Goal: Task Accomplishment & Management: Use online tool/utility

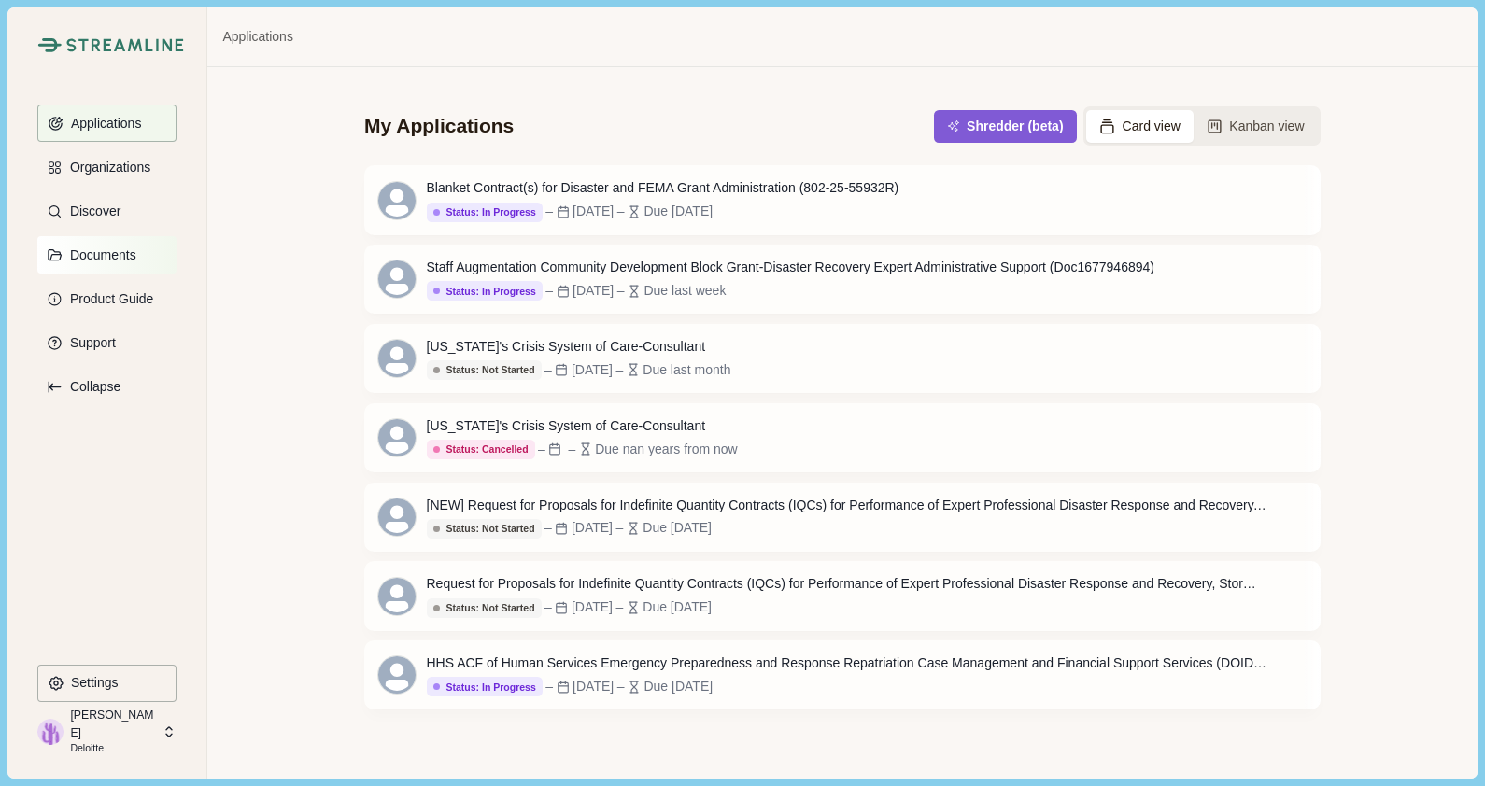
click at [88, 251] on p "Documents" at bounding box center [100, 255] width 73 height 16
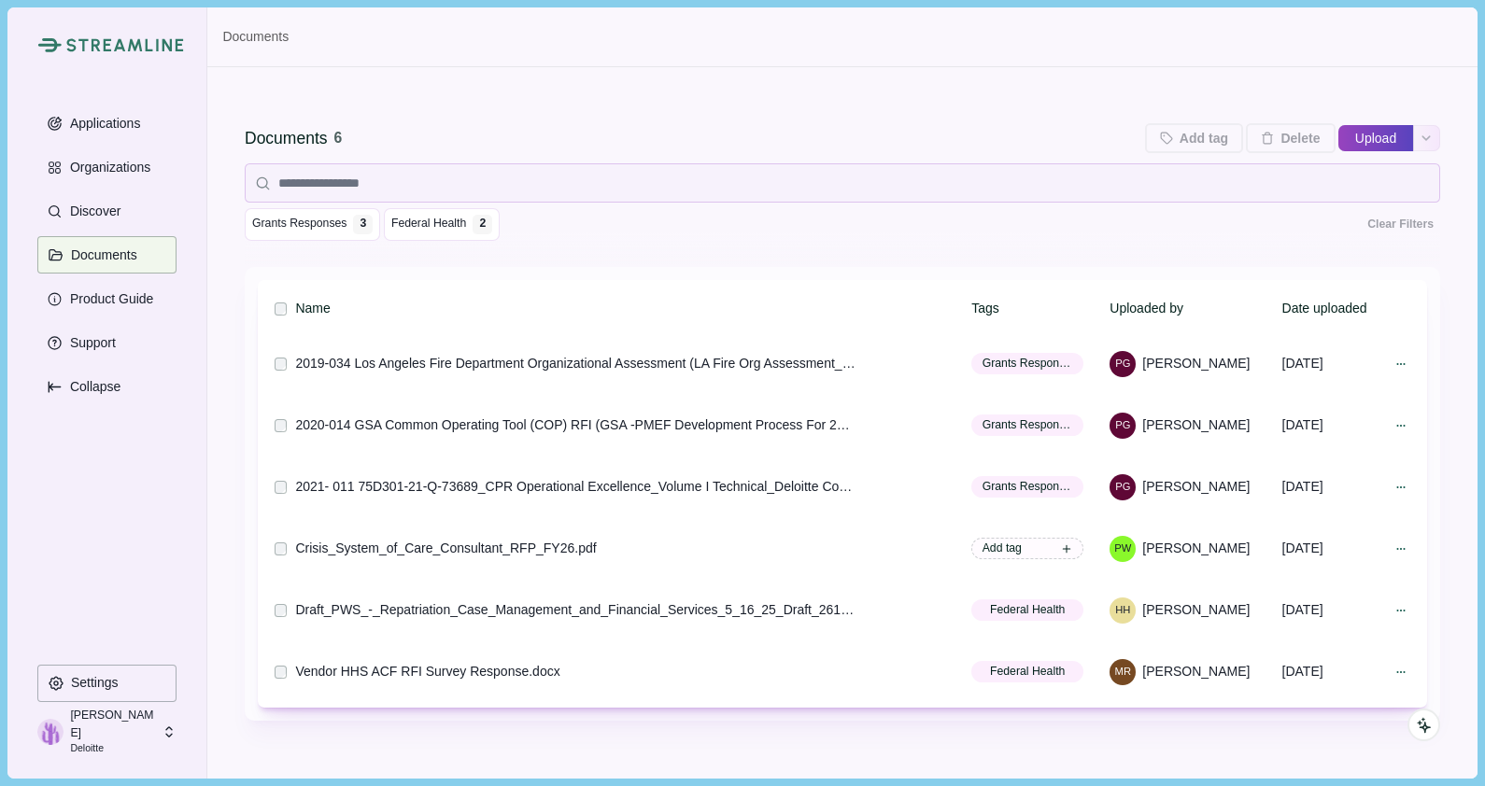
click at [1353, 133] on button "Upload" at bounding box center [1375, 138] width 75 height 30
click at [1337, 138] on input "Upload" at bounding box center [1337, 138] width 1 height 1
type input "**********"
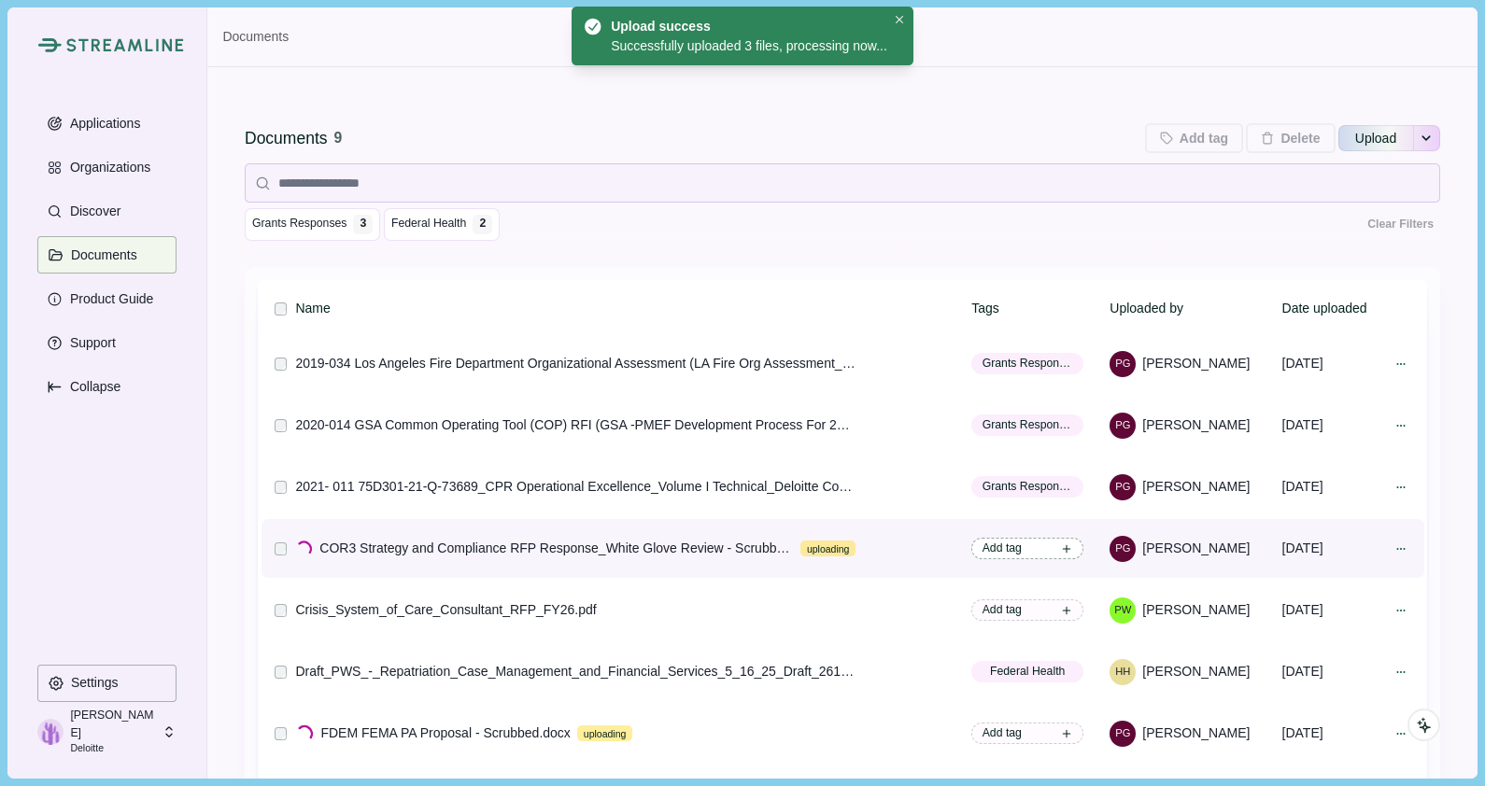
scroll to position [42, 0]
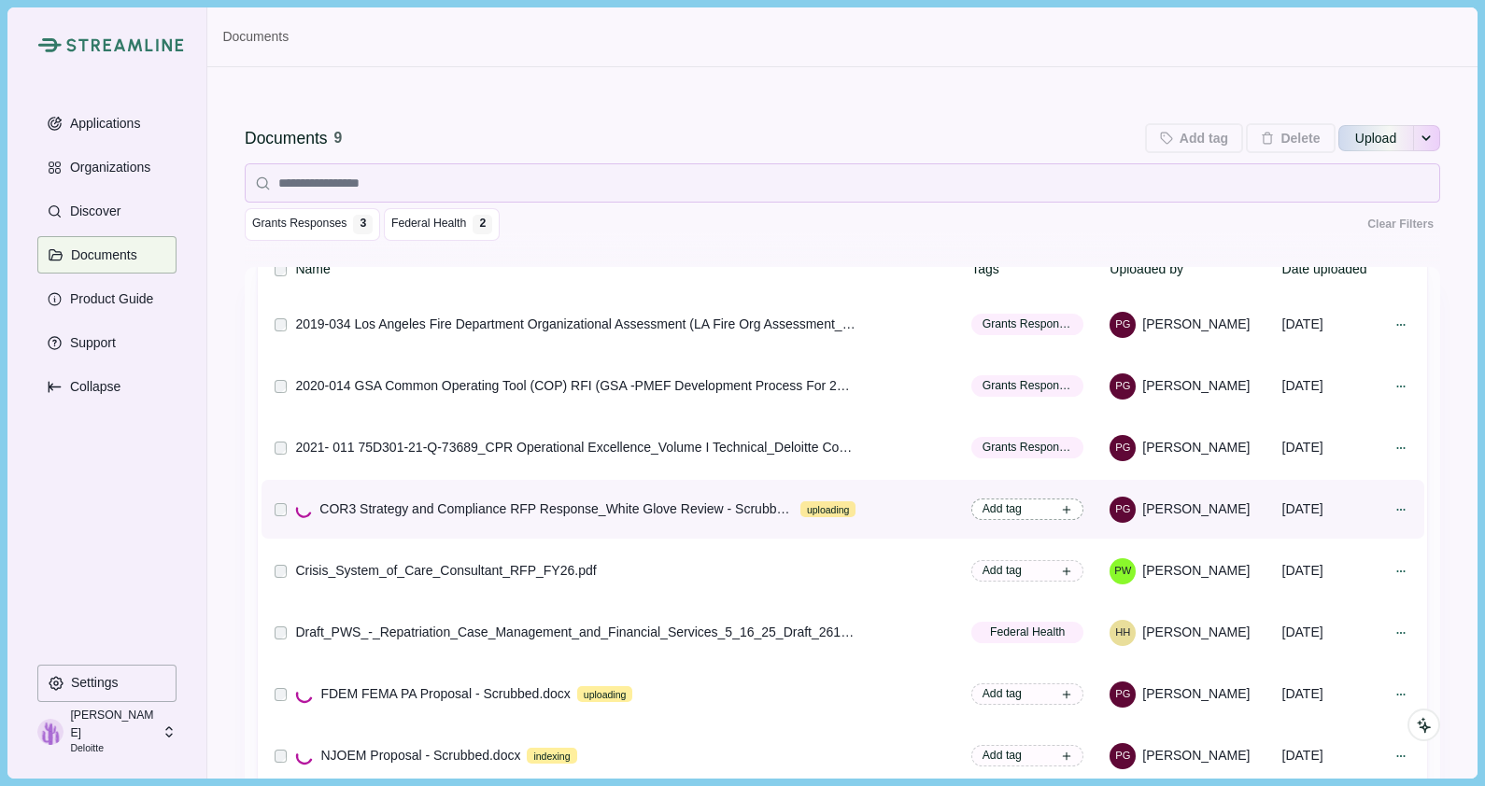
click at [1021, 506] on span "Add tag" at bounding box center [1027, 509] width 112 height 21
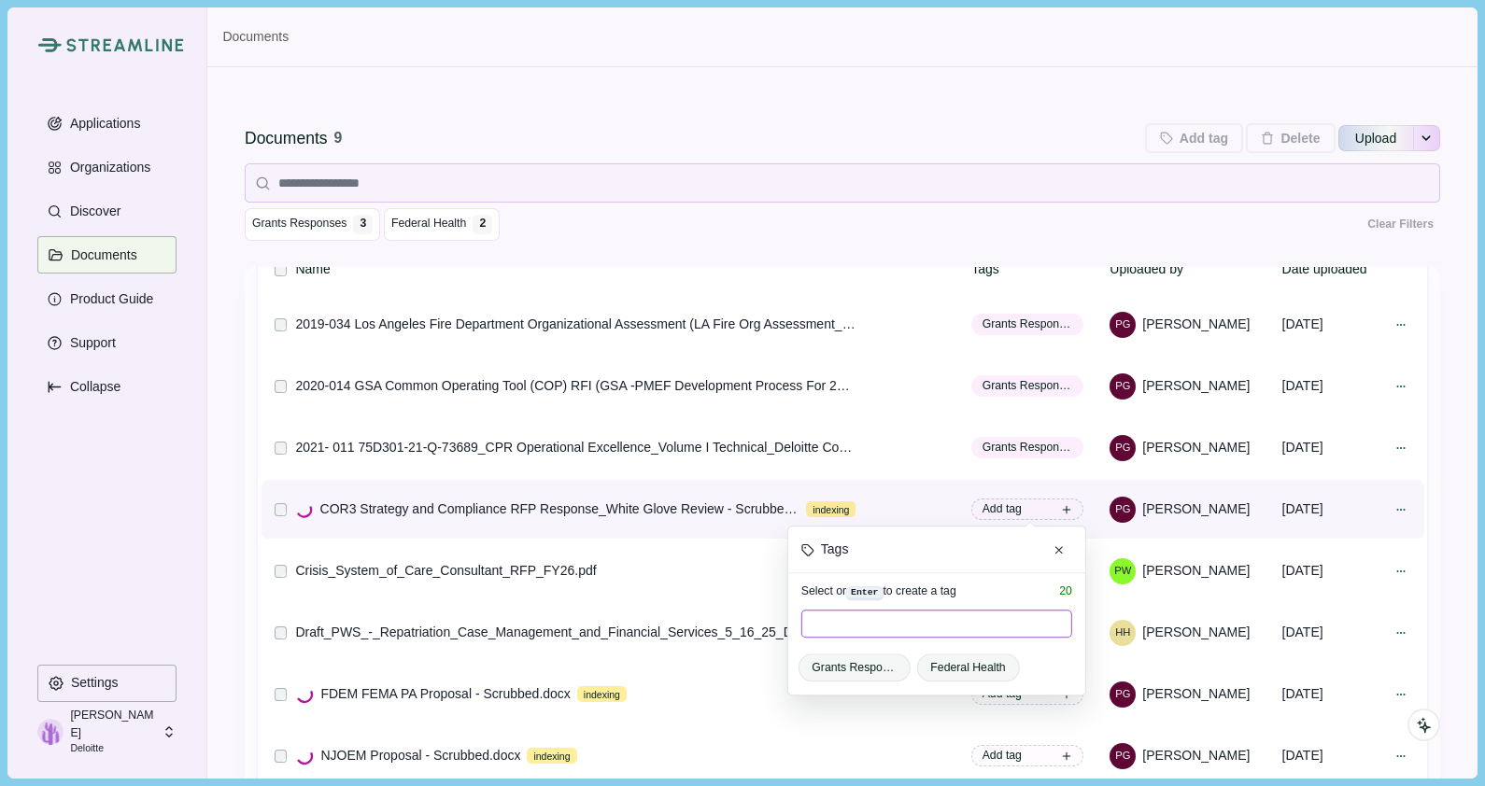
click at [859, 626] on input at bounding box center [936, 624] width 271 height 28
type input "*"
click at [861, 671] on span "Grants Responses" at bounding box center [854, 668] width 84 height 17
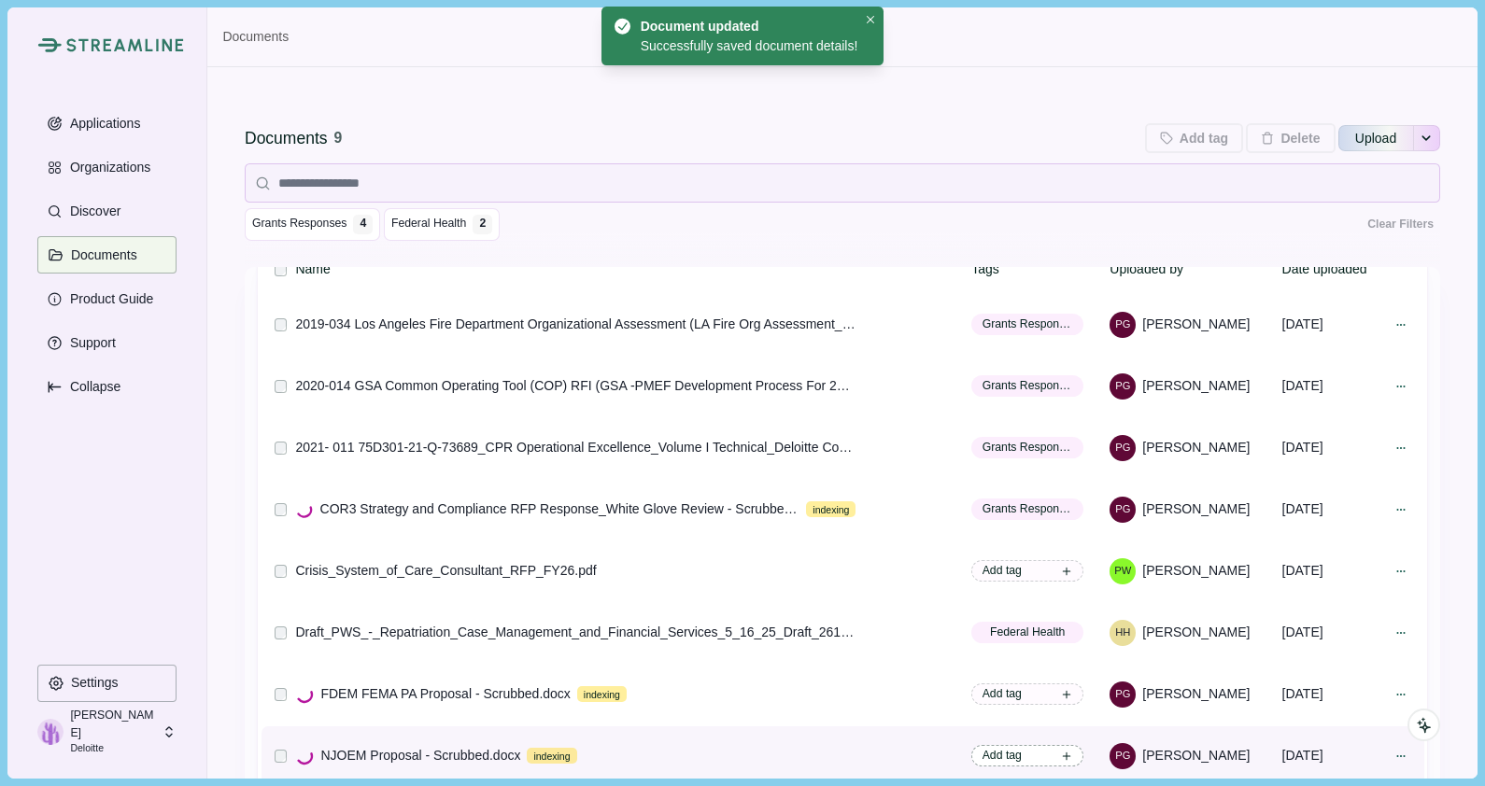
click at [1013, 752] on span "Add tag" at bounding box center [1001, 755] width 39 height 17
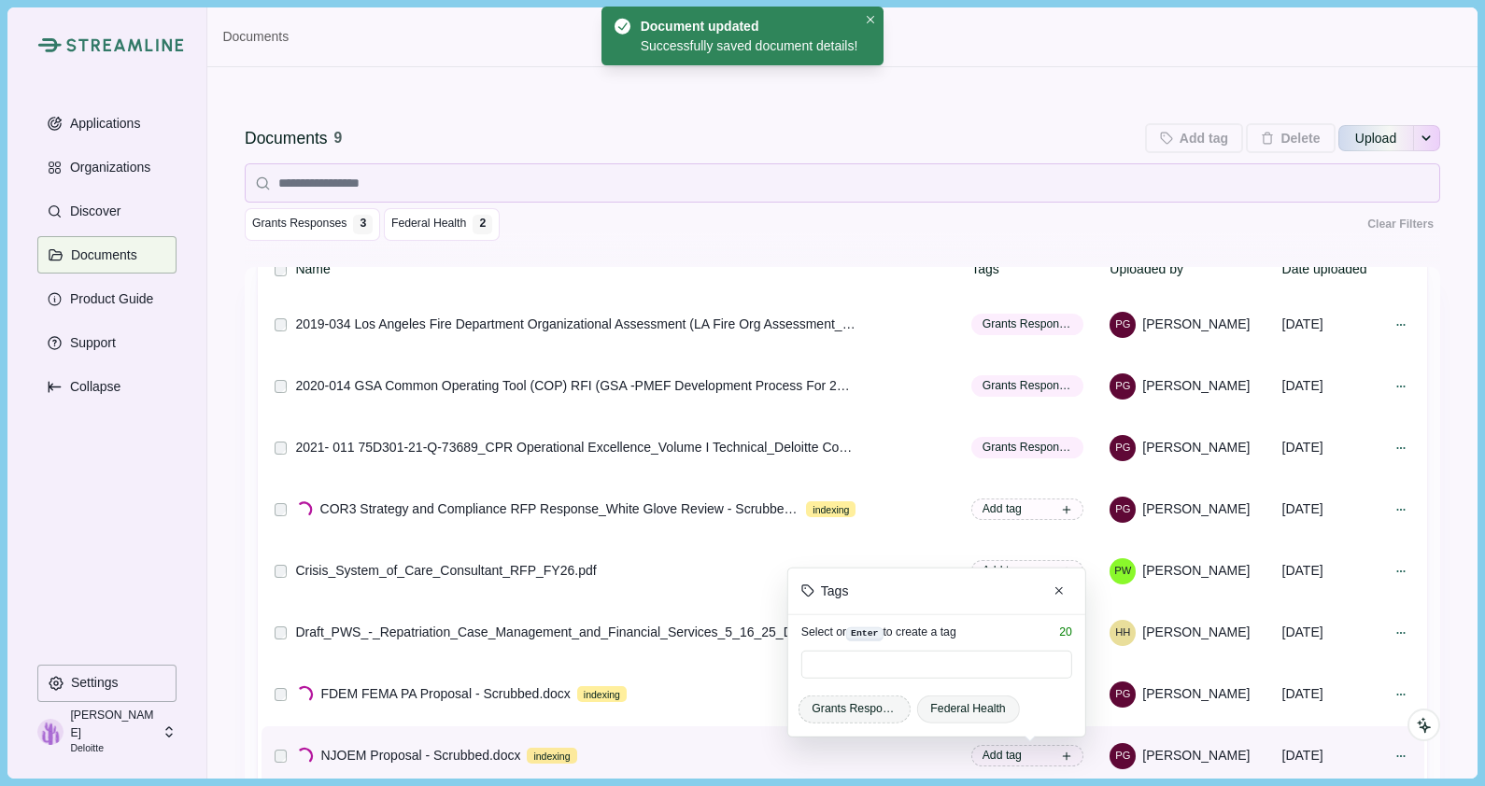
click at [838, 701] on span "Grants Responses" at bounding box center [854, 708] width 84 height 17
click at [1054, 592] on icon "Close" at bounding box center [1058, 590] width 8 height 8
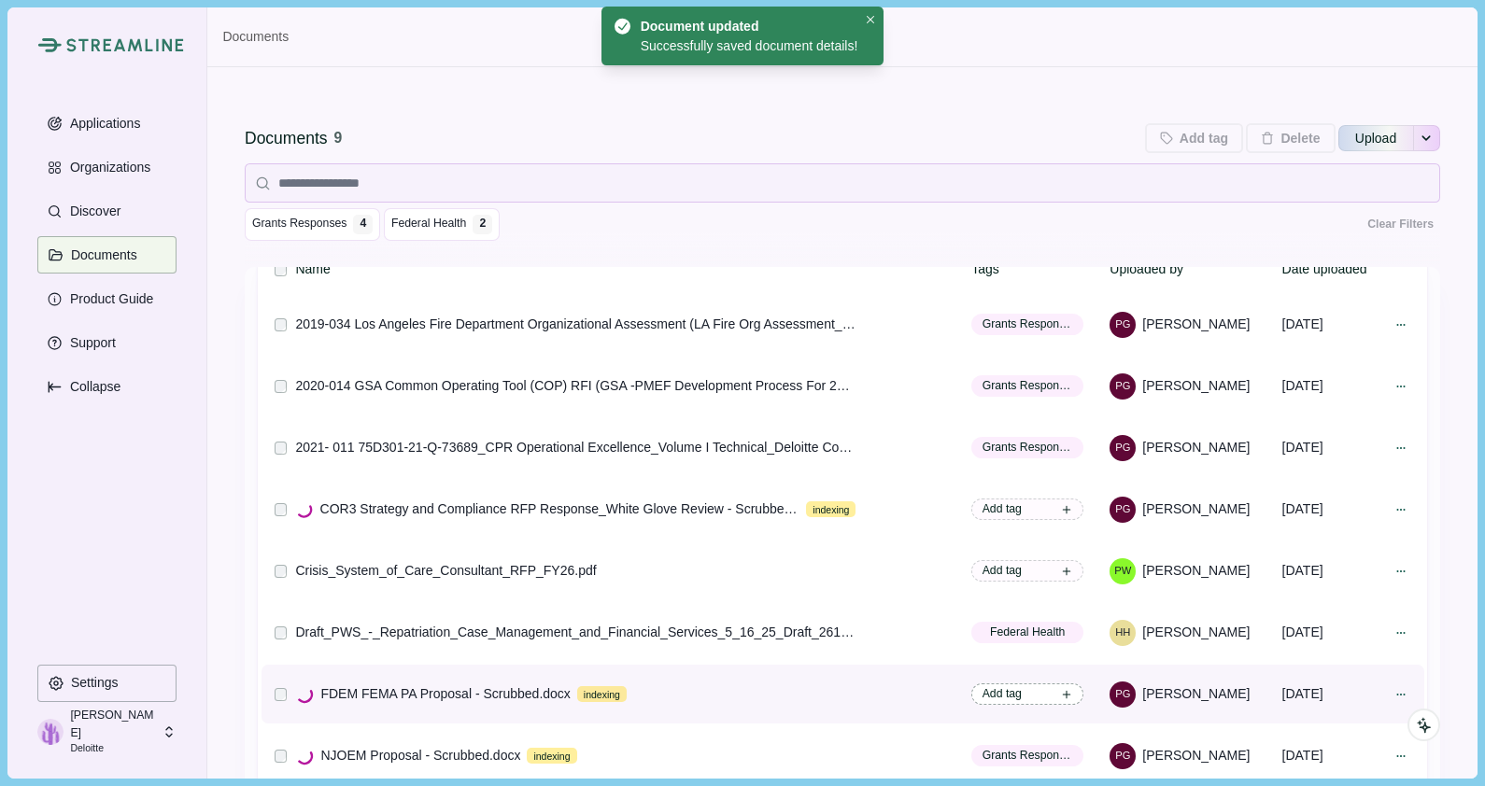
click at [1008, 687] on span "Add tag" at bounding box center [1001, 693] width 39 height 17
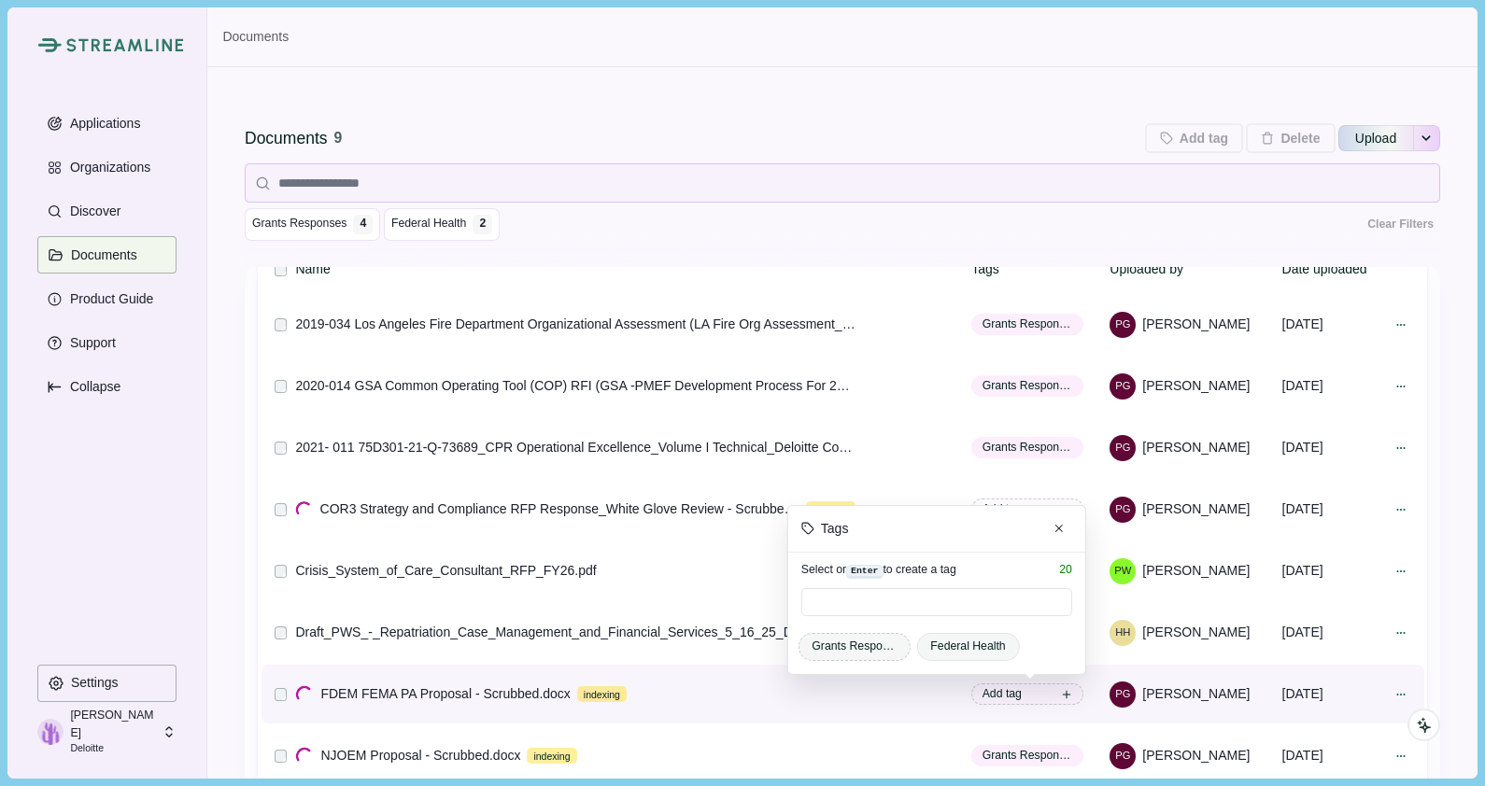
click at [837, 644] on span "Grants Responses" at bounding box center [854, 646] width 84 height 17
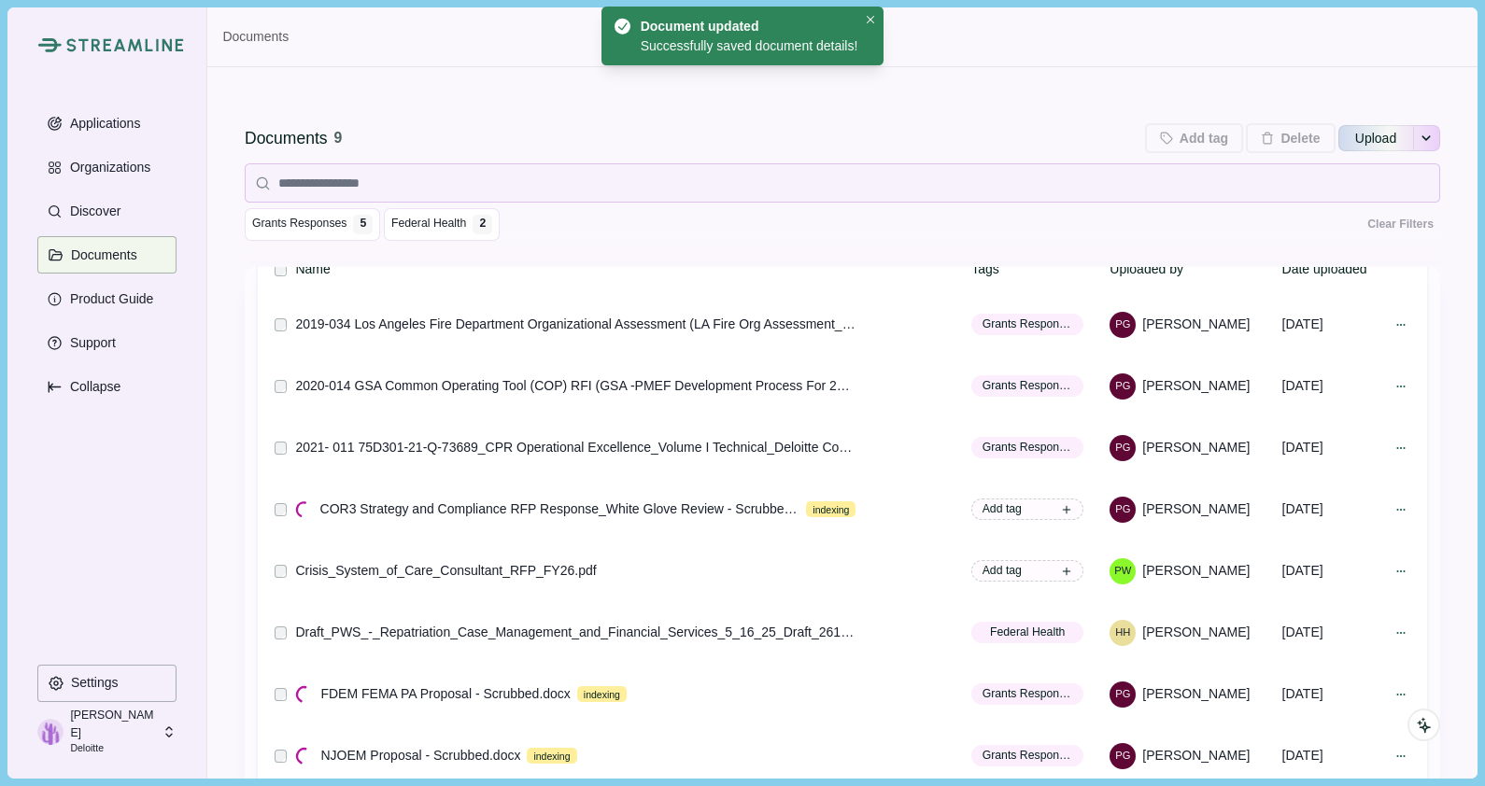
click at [995, 98] on div "Documents 9 Add tag Add tags to 0 selected documents Press Enter to add a new t…" at bounding box center [842, 179] width 1195 height 173
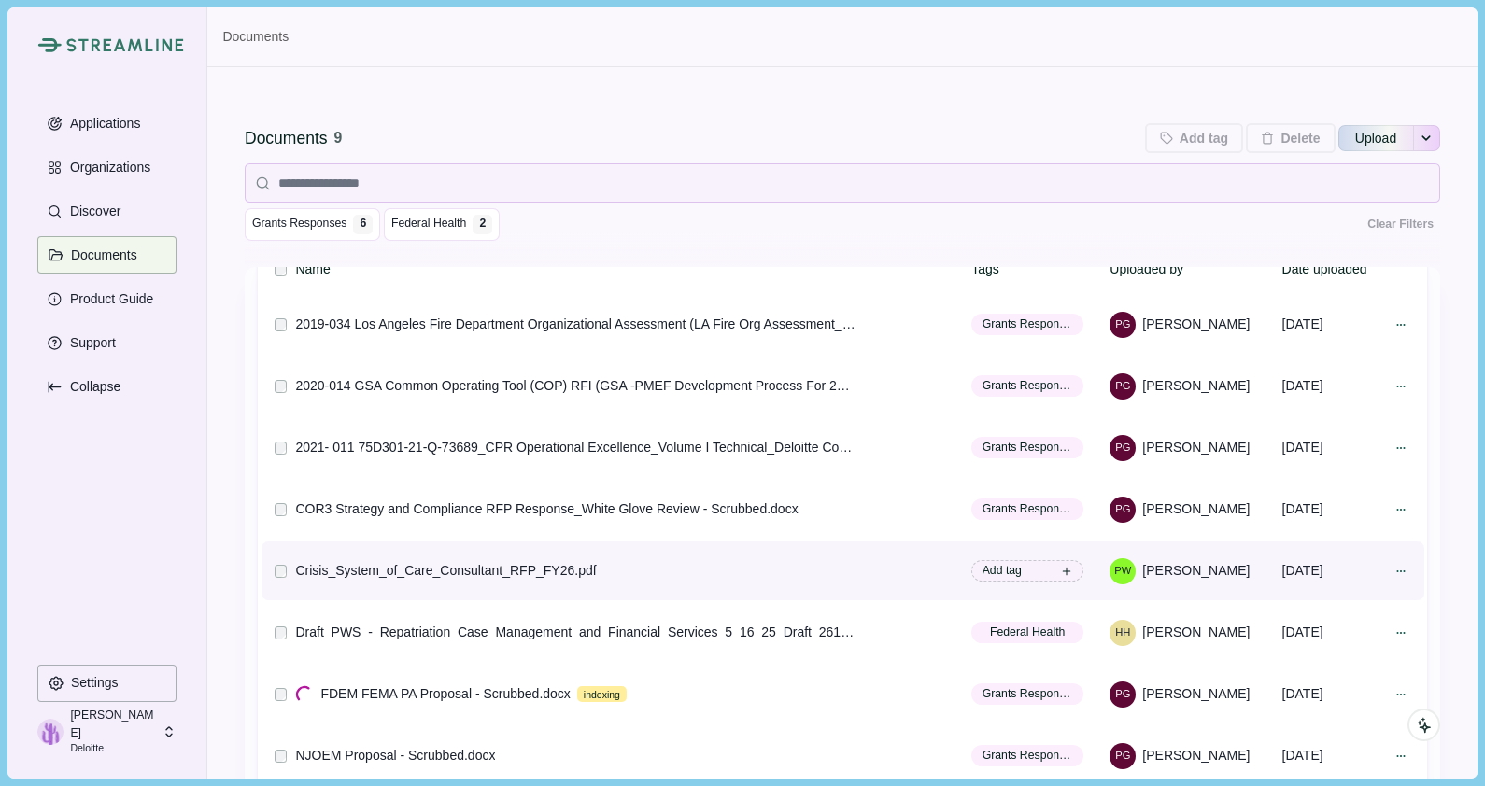
scroll to position [0, 0]
